Goal: Transaction & Acquisition: Download file/media

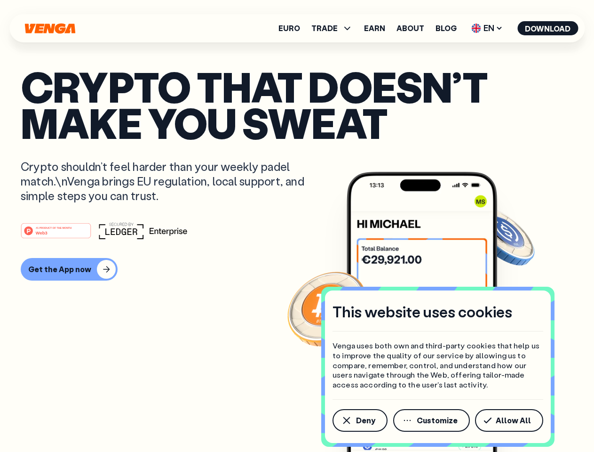
click at [297, 226] on div "#1 PRODUCT OF THE MONTH Web3" at bounding box center [297, 230] width 553 height 17
click at [359, 420] on span "Deny" at bounding box center [365, 420] width 19 height 8
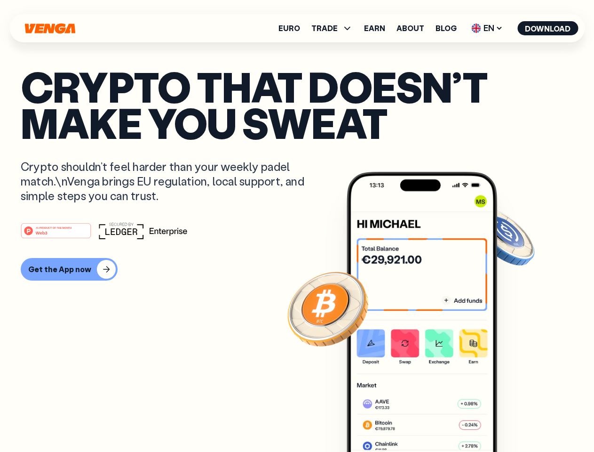
click at [432, 420] on img at bounding box center [422, 329] width 151 height 315
click at [511, 420] on article "Crypto that doesn’t make you sweat Crypto shouldn’t feel harder than your weekl…" at bounding box center [297, 244] width 553 height 353
click at [335, 28] on span "TRADE" at bounding box center [324, 28] width 26 height 8
click at [487, 28] on span "EN" at bounding box center [487, 28] width 38 height 15
click at [548, 28] on button "Download" at bounding box center [547, 28] width 61 height 14
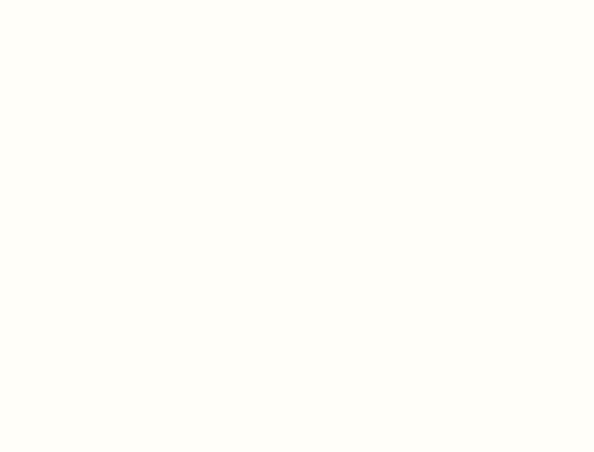
click at [297, 0] on html "This website uses cookies Venga uses both own and third-party cookies that help…" at bounding box center [297, 0] width 594 height 0
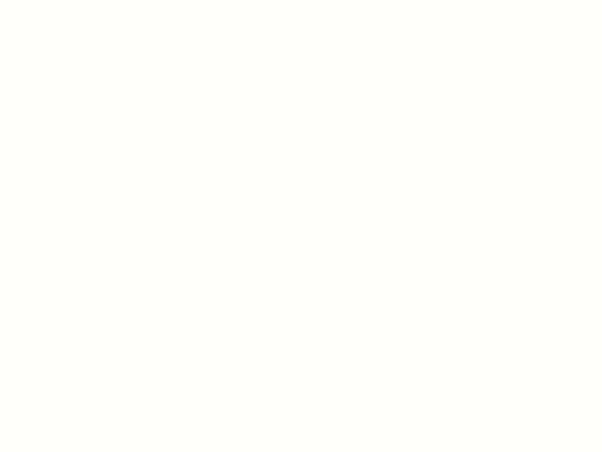
click at [68, 0] on html "This website uses cookies Venga uses both own and third-party cookies that help…" at bounding box center [301, 0] width 602 height 0
click at [57, 0] on html "This website uses cookies Venga uses both own and third-party cookies that help…" at bounding box center [301, 0] width 602 height 0
